Goal: Task Accomplishment & Management: Complete application form

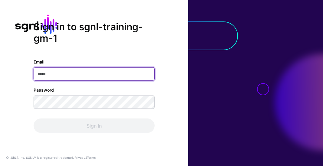
click at [46, 75] on input "Email" at bounding box center [94, 73] width 121 height 13
paste input "**********"
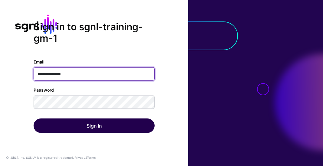
type input "**********"
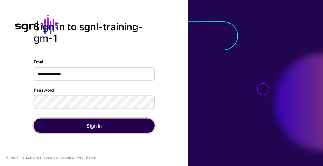
click at [80, 128] on button "Sign In" at bounding box center [94, 126] width 121 height 15
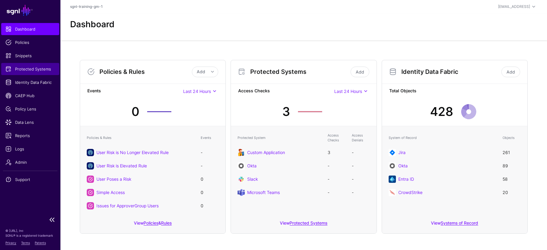
click at [20, 69] on span "Protected Systems" at bounding box center [30, 69] width 50 height 6
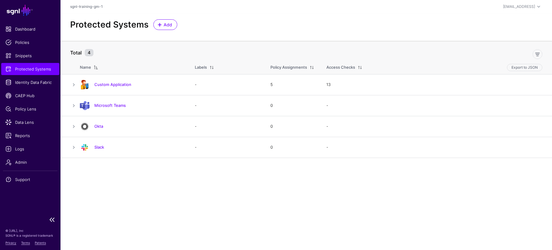
click at [30, 69] on span "Protected Systems" at bounding box center [30, 69] width 50 height 6
click at [26, 29] on span "Dashboard" at bounding box center [30, 29] width 50 height 6
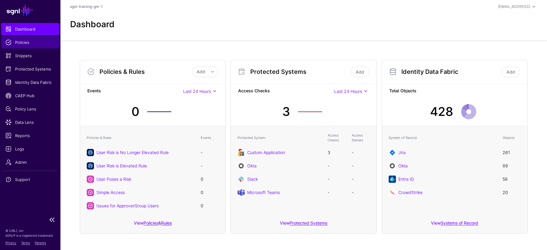
click at [26, 43] on span "Policies" at bounding box center [30, 42] width 50 height 6
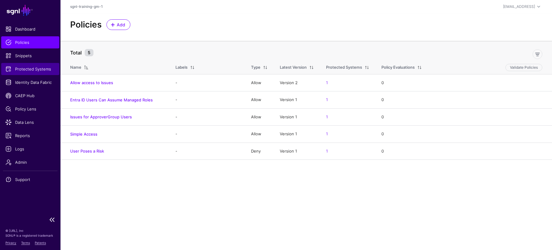
click at [35, 69] on span "Protected Systems" at bounding box center [30, 69] width 50 height 6
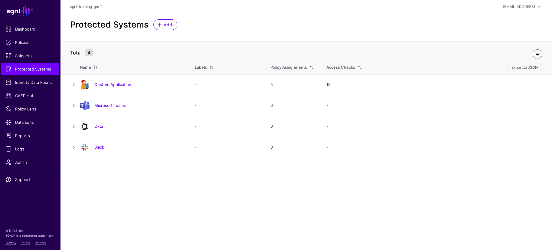
click at [322, 54] on link at bounding box center [538, 54] width 10 height 10
click at [163, 20] on link "Add" at bounding box center [165, 24] width 24 height 11
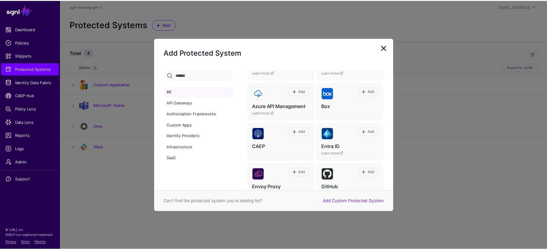
scroll to position [73, 0]
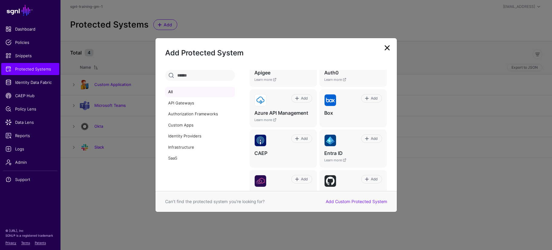
click at [322, 46] on link at bounding box center [387, 48] width 10 height 10
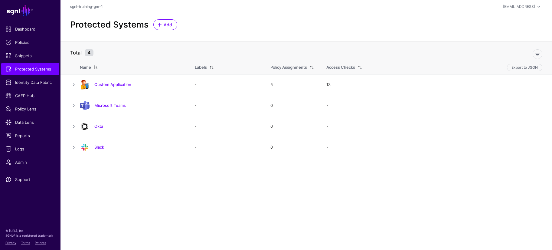
click at [113, 24] on h2 "Protected Systems" at bounding box center [109, 25] width 78 height 10
click at [27, 28] on span "Dashboard" at bounding box center [30, 29] width 50 height 6
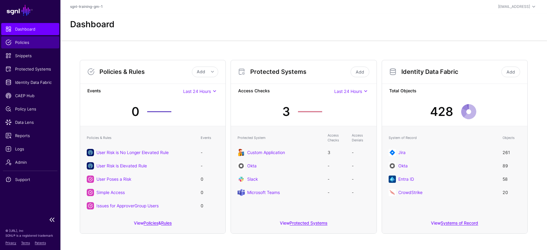
click at [31, 43] on span "Policies" at bounding box center [30, 42] width 50 height 6
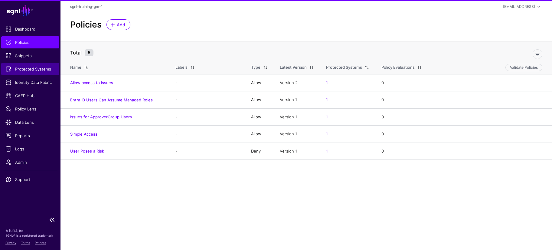
click at [25, 67] on span "Protected Systems" at bounding box center [30, 69] width 50 height 6
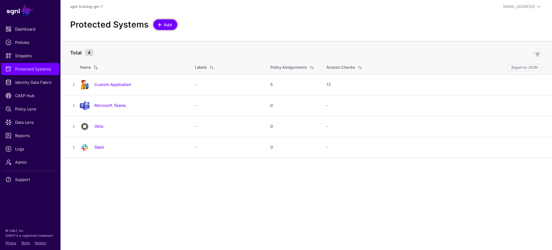
click at [166, 23] on span "Add" at bounding box center [168, 24] width 10 height 6
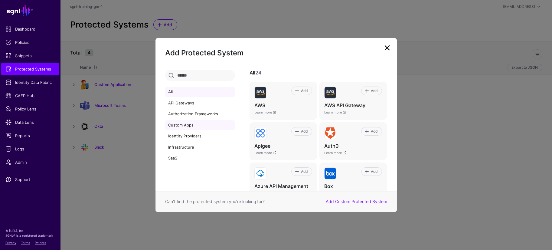
click at [180, 126] on link "Custom Apps" at bounding box center [200, 125] width 70 height 10
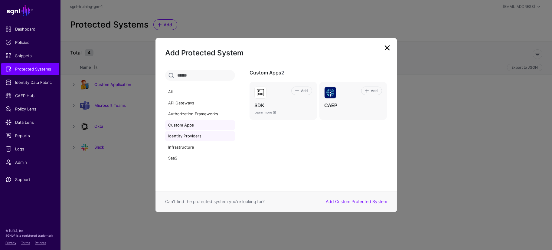
click at [183, 136] on link "Identity Providers" at bounding box center [200, 136] width 70 height 10
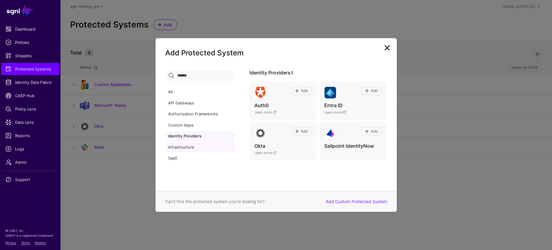
click at [186, 146] on link "Infrastructure" at bounding box center [200, 147] width 70 height 10
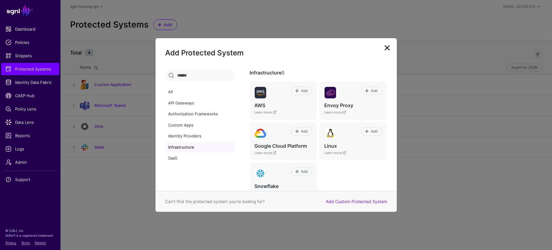
click at [322, 49] on link at bounding box center [387, 48] width 10 height 10
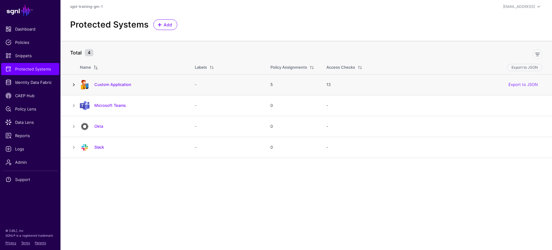
click at [74, 84] on link at bounding box center [73, 84] width 7 height 7
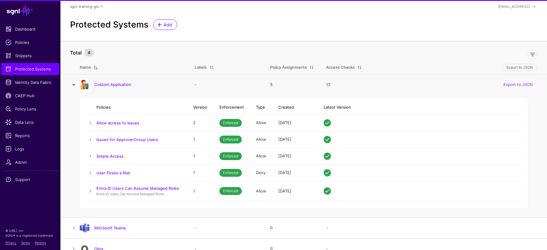
click at [74, 84] on link at bounding box center [73, 84] width 7 height 7
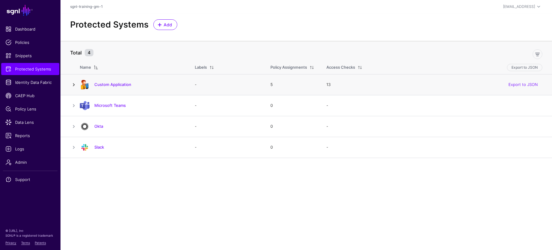
click at [74, 84] on link at bounding box center [73, 84] width 7 height 7
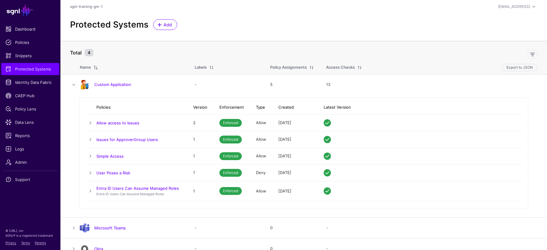
click at [111, 82] on link "Custom Application" at bounding box center [112, 84] width 37 height 5
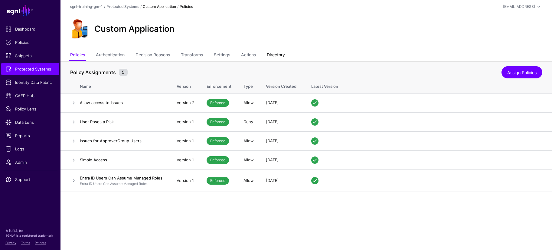
click at [281, 55] on link "Directory" at bounding box center [276, 55] width 18 height 11
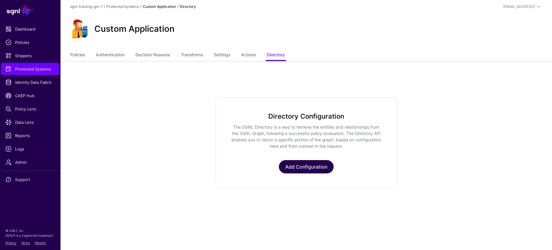
click at [300, 163] on link "Add Configuration" at bounding box center [306, 166] width 55 height 13
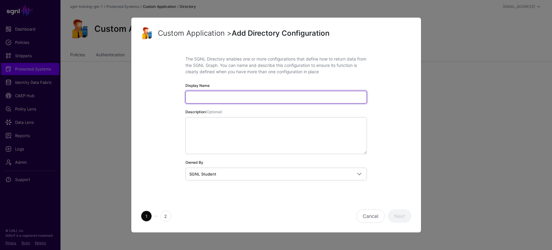
click at [267, 97] on input "Display Name" at bounding box center [275, 97] width 181 height 13
paste input "**********"
type input "**********"
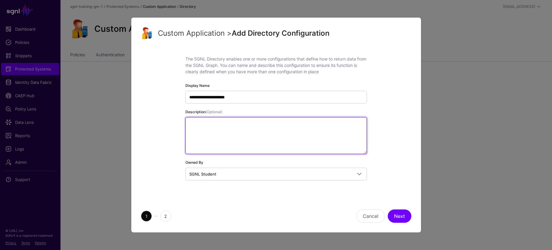
click at [206, 120] on textarea "Description (Optional)" at bounding box center [275, 135] width 181 height 37
paste textarea "**********"
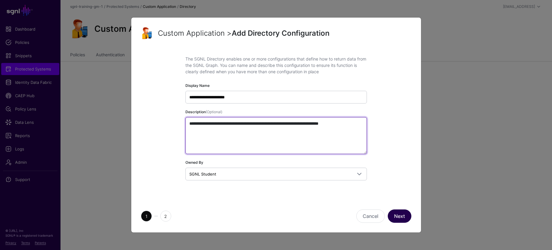
type textarea "**********"
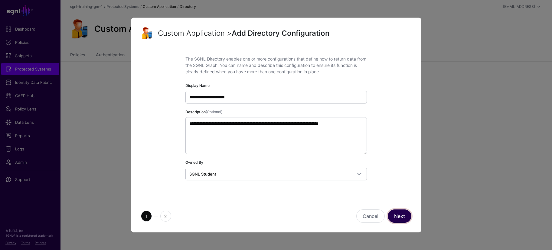
click at [322, 166] on button "Next" at bounding box center [400, 215] width 24 height 13
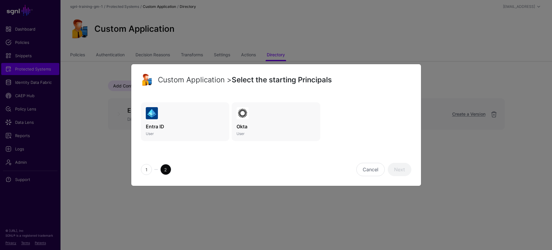
click at [153, 119] on img at bounding box center [152, 113] width 12 height 12
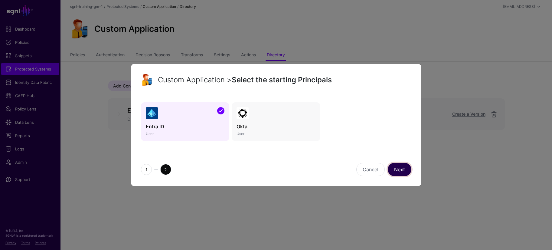
click at [322, 166] on link "Next" at bounding box center [400, 169] width 24 height 13
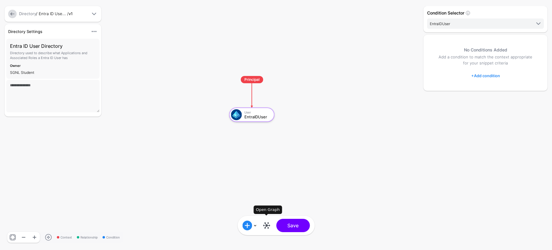
click at [267, 166] on link at bounding box center [267, 225] width 10 height 10
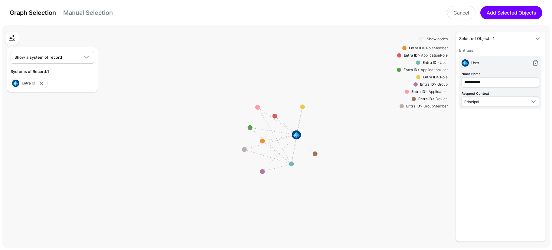
click at [83, 13] on link "Manual Selection" at bounding box center [88, 12] width 50 height 7
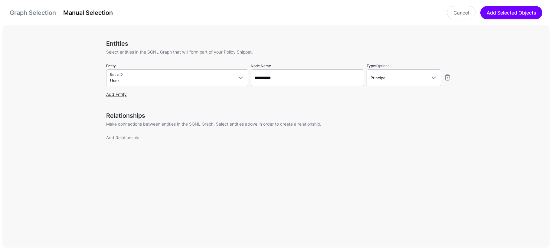
click at [116, 96] on link "Add Entity" at bounding box center [116, 94] width 21 height 5
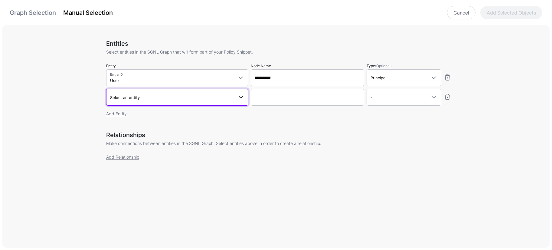
click at [238, 96] on span at bounding box center [240, 96] width 7 height 7
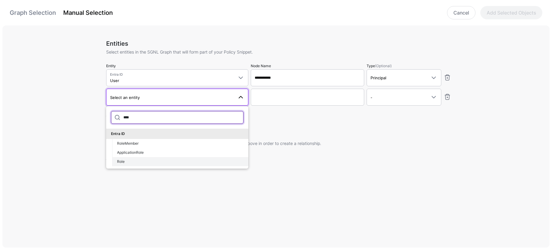
type input "****"
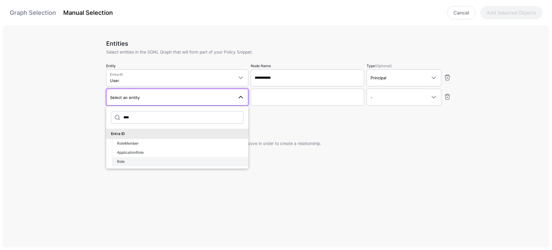
click at [124, 161] on span "Role" at bounding box center [121, 161] width 8 height 5
type input "**********"
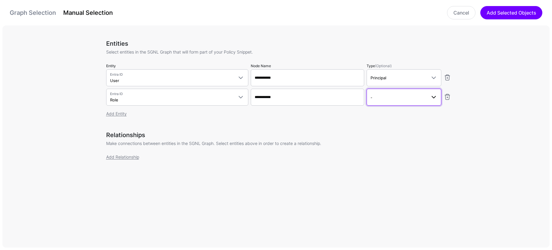
click at [322, 97] on span at bounding box center [433, 96] width 7 height 7
click at [322, 141] on div "Asset" at bounding box center [403, 140] width 65 height 5
click at [118, 158] on link "Add Relationship" at bounding box center [122, 156] width 33 height 5
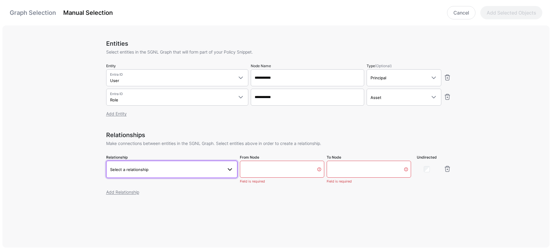
click at [225, 166] on span at bounding box center [228, 168] width 11 height 7
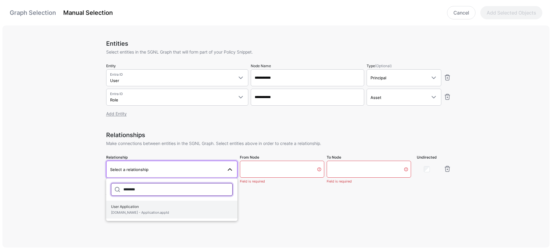
type input "********"
click at [132, 166] on span "User Application User.id - Application.appId" at bounding box center [172, 209] width 122 height 14
type input "**********"
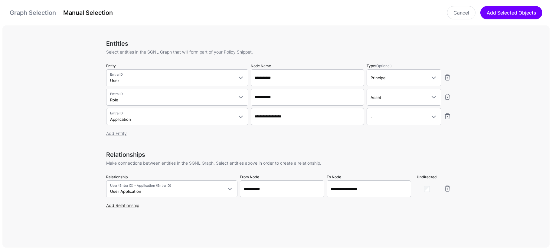
click at [137, 166] on div "Add Relationship" at bounding box center [278, 205] width 345 height 6
click at [125, 166] on link "Add Relationship" at bounding box center [122, 205] width 33 height 5
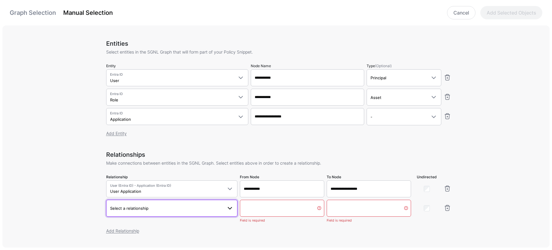
click at [146, 166] on span "Select a relationship" at bounding box center [166, 208] width 113 height 7
type input "**********"
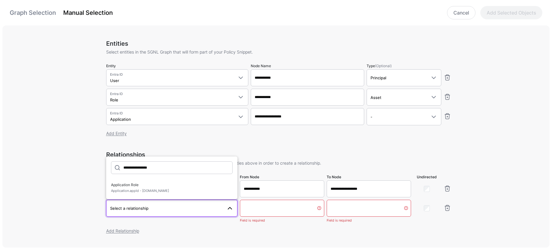
click at [147, 166] on span "Select a relationship" at bounding box center [166, 208] width 113 height 7
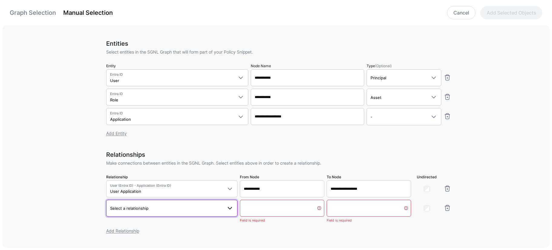
click at [215, 166] on span "Select a relationship" at bounding box center [166, 208] width 113 height 7
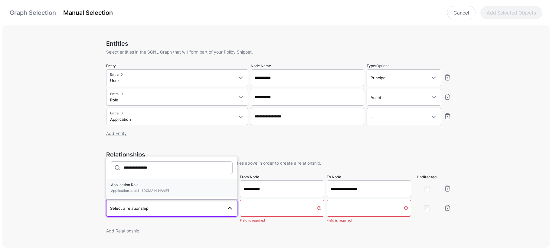
click at [145, 166] on span "Application.appId - Role.id" at bounding box center [172, 190] width 122 height 5
type input "**********"
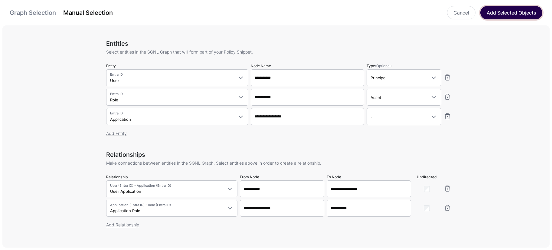
click at [322, 13] on button "Add Selected Objects" at bounding box center [511, 12] width 62 height 13
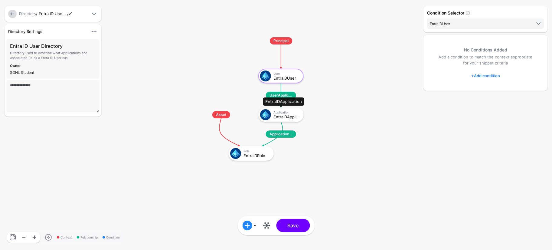
click at [282, 119] on div "EntraIDApplication" at bounding box center [286, 117] width 26 height 4
click at [322, 76] on link "+ Add condition" at bounding box center [485, 76] width 29 height 10
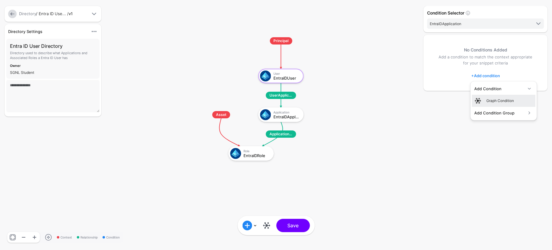
click at [322, 100] on div "Graph Condition" at bounding box center [509, 100] width 47 height 5
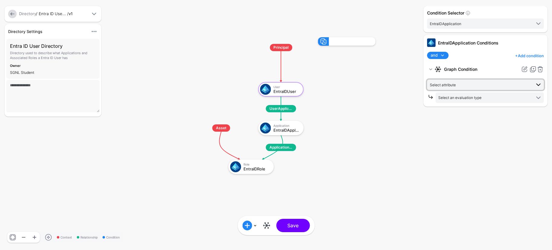
click at [322, 84] on span "Select attribute" at bounding box center [480, 84] width 101 height 7
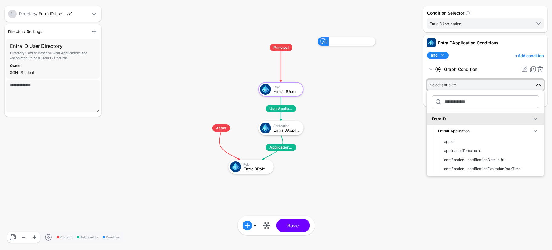
click at [322, 84] on span "Select attribute" at bounding box center [480, 84] width 101 height 7
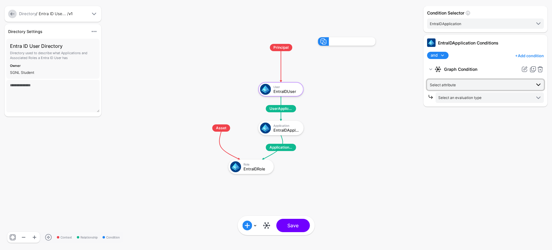
click at [322, 83] on span "Select attribute" at bounding box center [480, 84] width 101 height 7
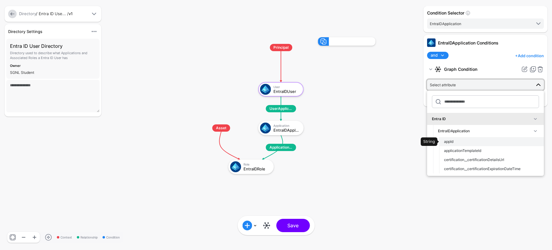
click at [322, 141] on span "appId" at bounding box center [448, 141] width 9 height 5
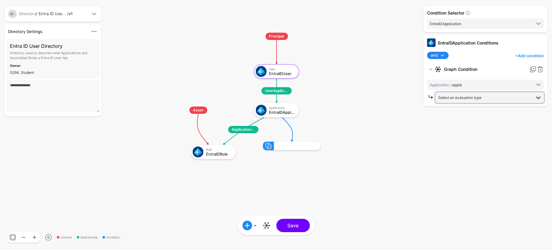
click at [322, 97] on span "Select an evaluation type" at bounding box center [484, 97] width 93 height 7
click at [322, 166] on rect at bounding box center [170, 27] width 55192 height 24980
click at [322, 84] on span at bounding box center [538, 84] width 7 height 7
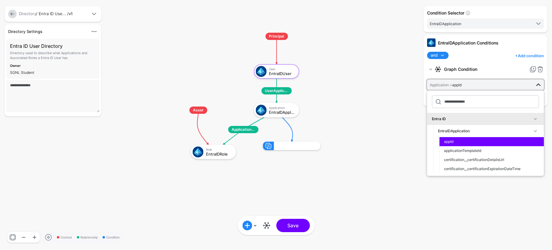
click at [322, 84] on span at bounding box center [538, 84] width 7 height 7
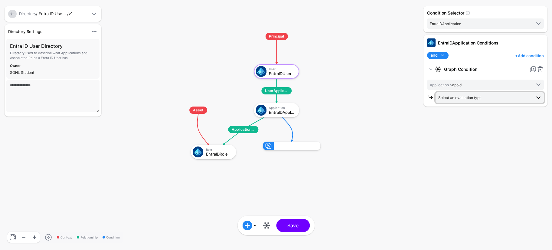
click at [322, 96] on span at bounding box center [538, 97] width 7 height 7
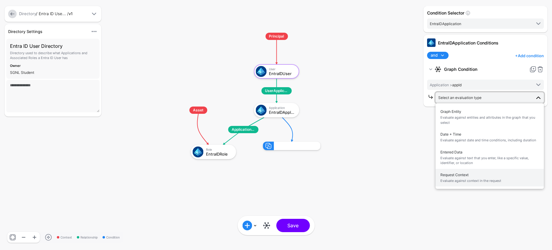
click at [322, 166] on span "Request Context Evaluate against context in the request" at bounding box center [489, 178] width 99 height 14
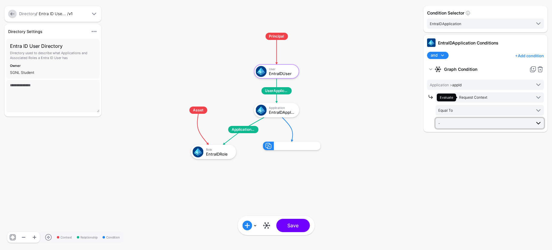
click at [322, 124] on span at bounding box center [538, 122] width 7 height 7
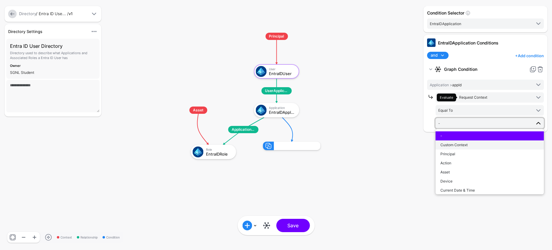
click at [322, 146] on div "Custom Context" at bounding box center [489, 144] width 99 height 5
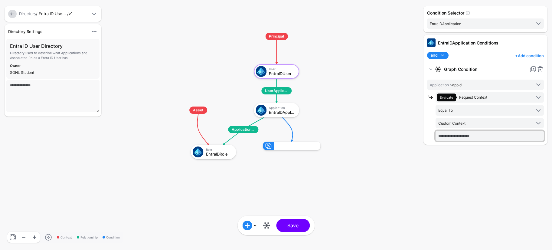
click at [322, 135] on input "text" at bounding box center [489, 136] width 108 height 10
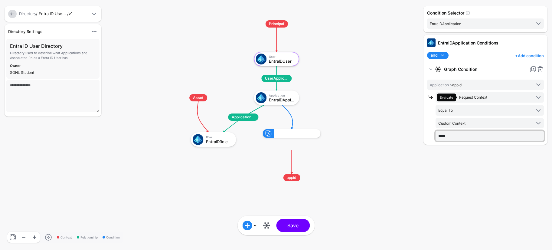
click at [322, 136] on input "*****" at bounding box center [489, 136] width 108 height 10
type input "*****"
click at [322, 166] on div "Condition Selector EntraIDApplication EntraIDUser EntraIDRole EntraIDApplicatio…" at bounding box center [485, 125] width 127 height 238
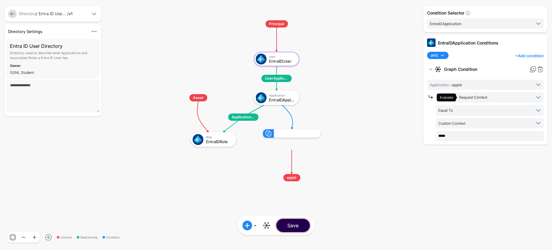
click at [296, 166] on button "Save" at bounding box center [293, 225] width 34 height 13
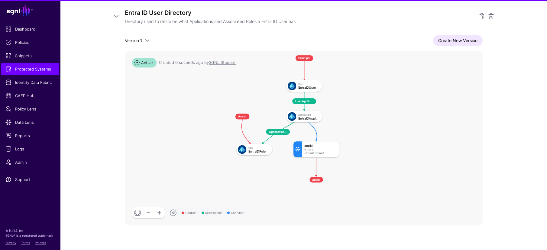
scroll to position [98, 0]
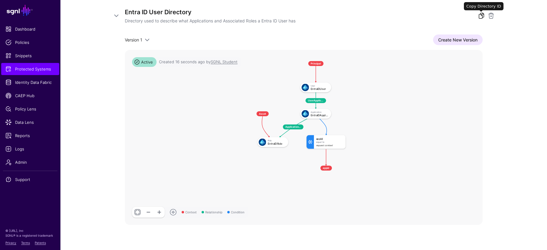
click at [322, 15] on link at bounding box center [481, 15] width 7 height 7
click at [322, 16] on div at bounding box center [483, 15] width 24 height 7
click at [322, 17] on link at bounding box center [481, 15] width 7 height 7
click at [322, 19] on app-integrations-item-directory "Add Configuration Entra ID User Directory Directory used to describe what Appli…" at bounding box center [303, 113] width 487 height 301
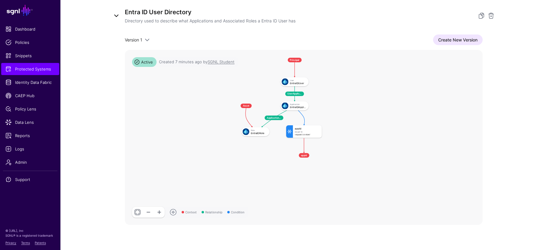
click at [117, 16] on link at bounding box center [116, 15] width 7 height 7
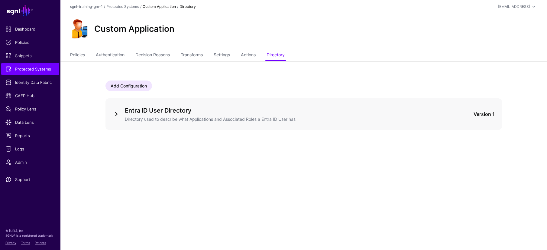
scroll to position [0, 0]
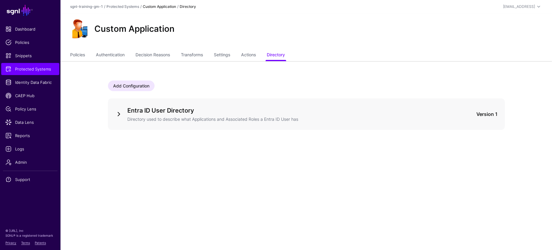
click at [117, 114] on link at bounding box center [118, 113] width 7 height 7
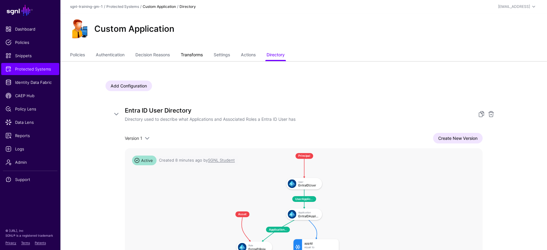
click at [197, 54] on link "Transforms" at bounding box center [192, 55] width 22 height 11
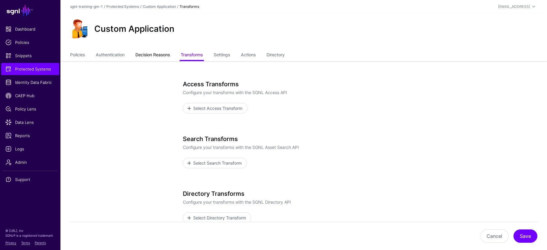
click at [141, 53] on link "Decision Reasons" at bounding box center [152, 55] width 34 height 11
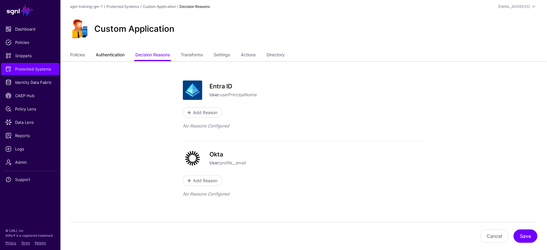
click at [109, 53] on link "Authentication" at bounding box center [110, 55] width 29 height 11
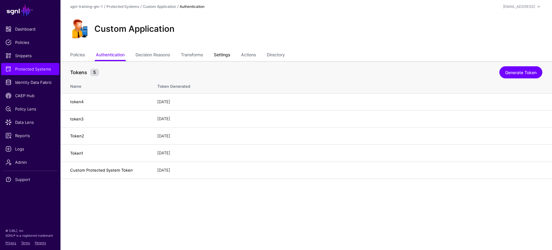
click at [224, 55] on link "Settings" at bounding box center [222, 55] width 16 height 11
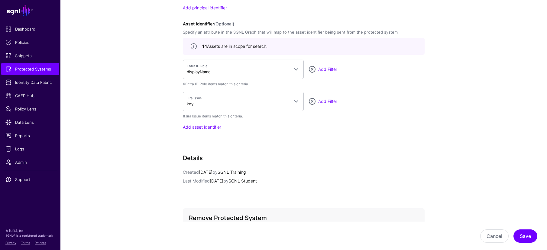
scroll to position [622, 0]
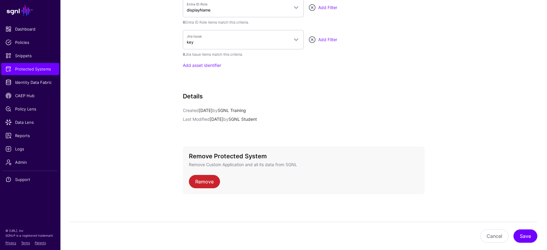
click at [134, 166] on div "Cancel Save" at bounding box center [304, 236] width 468 height 28
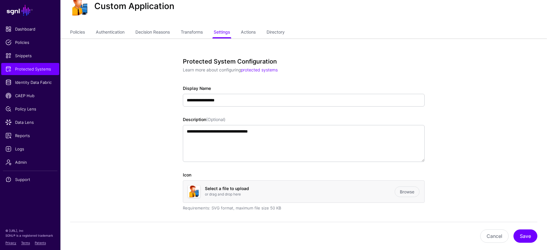
scroll to position [0, 0]
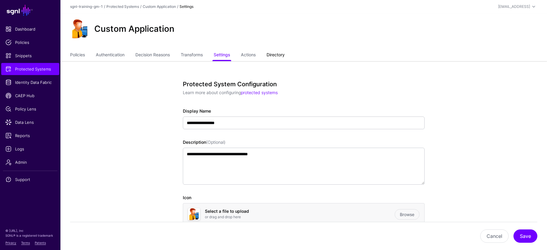
click at [281, 56] on link "Directory" at bounding box center [276, 55] width 18 height 11
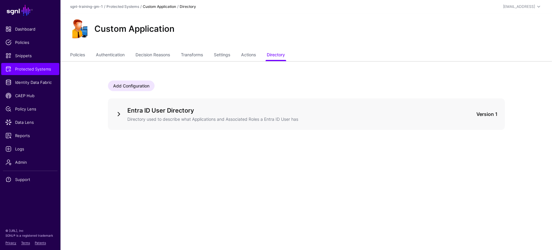
click at [118, 117] on link at bounding box center [118, 113] width 7 height 7
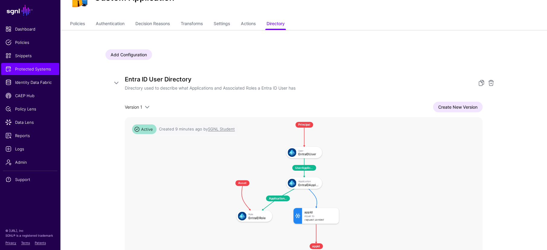
scroll to position [51, 0]
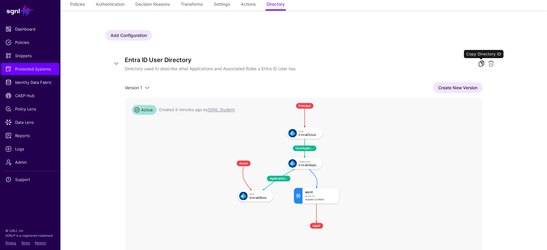
click at [322, 64] on link at bounding box center [481, 63] width 7 height 7
click at [91, 166] on div "Add Configuration Entra ID User Directory Directory used to describe what Appli…" at bounding box center [303, 161] width 435 height 301
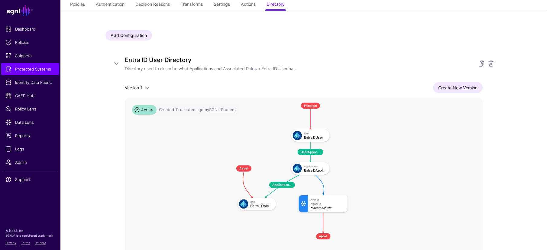
click at [317, 166] on div "Equal To" at bounding box center [328, 203] width 34 height 3
click at [322, 89] on link "Create New Version" at bounding box center [458, 87] width 50 height 11
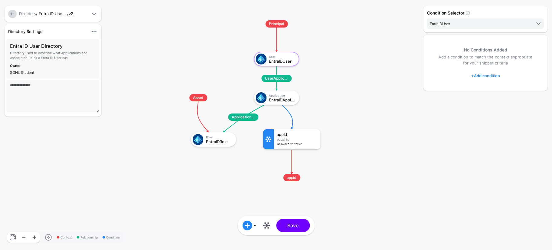
click at [295, 166] on span "appid" at bounding box center [291, 177] width 17 height 7
click at [291, 166] on span "appid" at bounding box center [291, 177] width 17 height 7
click at [292, 166] on span "appid" at bounding box center [291, 177] width 17 height 7
click at [295, 139] on div "Equal To" at bounding box center [297, 140] width 41 height 4
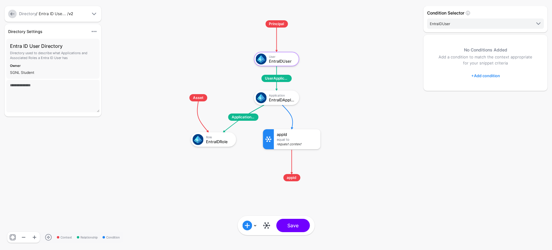
click at [266, 135] on div at bounding box center [268, 139] width 11 height 20
click at [282, 134] on div "appId" at bounding box center [297, 134] width 41 height 4
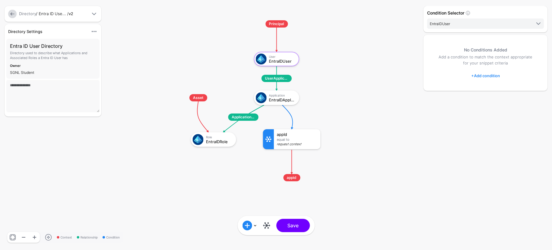
click at [282, 134] on div "appId" at bounding box center [297, 134] width 41 height 4
click at [297, 142] on div "Request Context" at bounding box center [297, 144] width 41 height 4
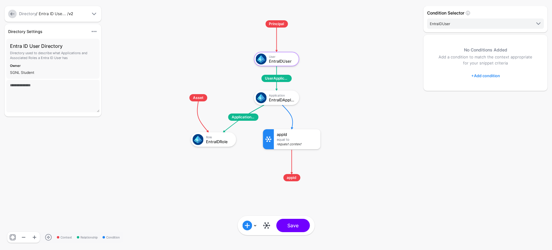
click at [297, 142] on div "Request Context" at bounding box center [297, 144] width 41 height 4
click at [295, 142] on div "appId Equal To Request Context" at bounding box center [297, 139] width 47 height 20
click at [286, 140] on div "Equal To" at bounding box center [297, 140] width 41 height 4
click at [287, 136] on div "appId" at bounding box center [297, 134] width 41 height 4
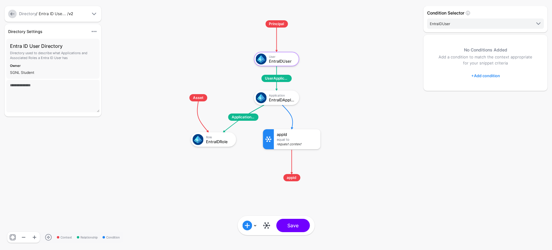
click at [291, 124] on rect at bounding box center [170, 14] width 55192 height 24980
click at [292, 122] on rect at bounding box center [170, 14] width 55192 height 24980
click at [291, 165] on rect at bounding box center [170, 14] width 55192 height 24980
click at [272, 143] on div at bounding box center [268, 139] width 11 height 20
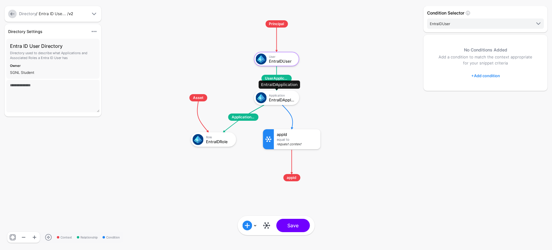
click at [278, 97] on div "Application" at bounding box center [282, 95] width 26 height 4
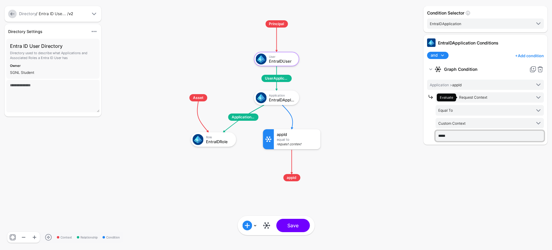
click at [322, 137] on input "*****" at bounding box center [489, 136] width 108 height 10
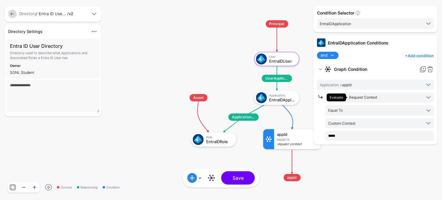
click at [322, 155] on div "Condition Selector EntraIDApplication EntraIDUser EntraIDRole EntraIDApplicatio…" at bounding box center [374, 100] width 127 height 188
click at [322, 137] on input "*****" at bounding box center [379, 136] width 108 height 10
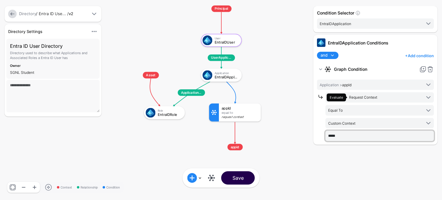
type input "*****"
click at [246, 166] on button "Save" at bounding box center [238, 177] width 34 height 13
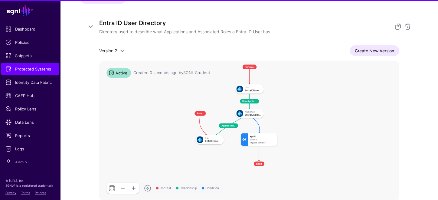
scroll to position [98, 0]
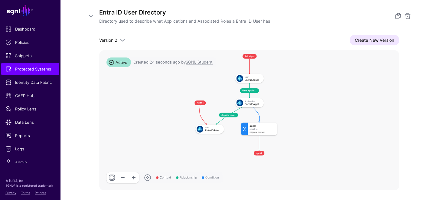
click at [243, 166] on rect at bounding box center [182, 50] width 18900 height 8802
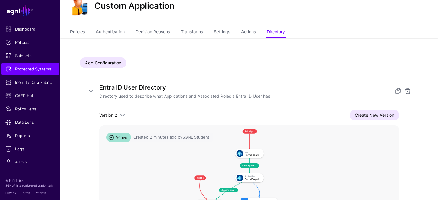
scroll to position [0, 0]
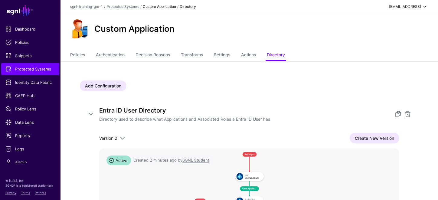
click at [322, 5] on div "student@sgnl.ai" at bounding box center [408, 6] width 39 height 7
click at [322, 52] on div "Log out" at bounding box center [379, 52] width 15 height 5
